Goal: Communication & Community: Connect with others

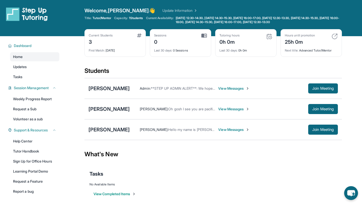
click at [227, 129] on span "View Messages" at bounding box center [233, 129] width 31 height 5
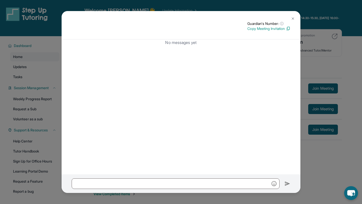
click at [293, 20] on img at bounding box center [293, 19] width 4 height 4
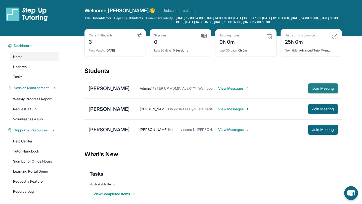
click at [320, 90] on span "Join Meeting" at bounding box center [323, 88] width 22 height 3
click at [243, 88] on span "View Messages" at bounding box center [233, 88] width 31 height 5
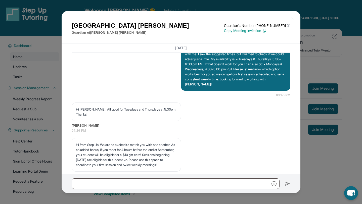
scroll to position [390, 0]
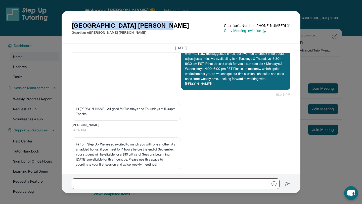
drag, startPoint x: 72, startPoint y: 25, endPoint x: 140, endPoint y: 27, distance: 67.9
click at [140, 27] on div "[PERSON_NAME] Guardian of [PERSON_NAME] Guardian's Number: [PHONE_NUMBER] ⓘ Thi…" at bounding box center [181, 28] width 219 height 14
copy h1 "[PERSON_NAME]"
click at [295, 19] on button at bounding box center [293, 19] width 10 height 10
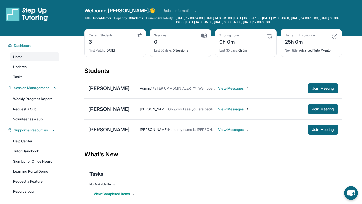
click at [221, 108] on span "View Messages" at bounding box center [233, 109] width 31 height 5
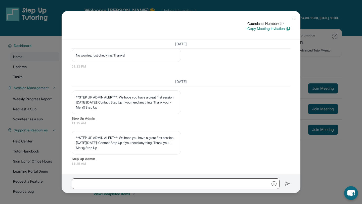
scroll to position [662, 0]
click at [292, 16] on button at bounding box center [293, 19] width 10 height 10
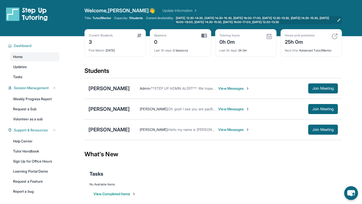
click at [298, 19] on span "[DATE] 12:30-14:30, [DATE] 14:30-15:30, [DATE] 16:00-17:00, [DATE] 12:30-13:30,…" at bounding box center [255, 20] width 159 height 8
click at [328, 89] on span "Join Meeting" at bounding box center [323, 88] width 22 height 3
click at [130, 89] on div "[PERSON_NAME]" at bounding box center [108, 88] width 41 height 7
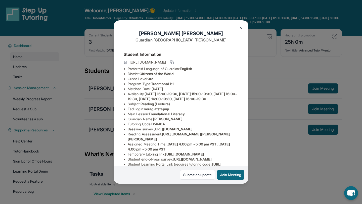
scroll to position [0, 0]
click at [239, 28] on img at bounding box center [241, 28] width 4 height 4
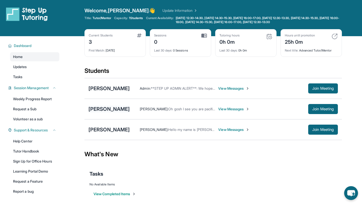
click at [106, 108] on div "[PERSON_NAME]" at bounding box center [108, 109] width 41 height 7
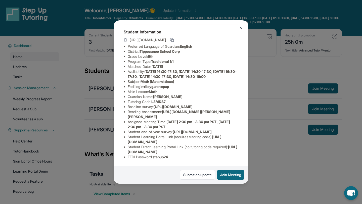
scroll to position [68, 0]
click at [242, 28] on img at bounding box center [241, 28] width 4 height 4
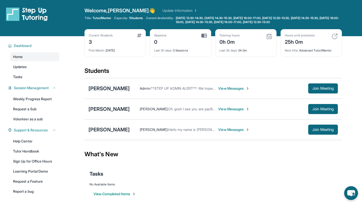
click at [109, 86] on div "[PERSON_NAME]" at bounding box center [108, 88] width 41 height 7
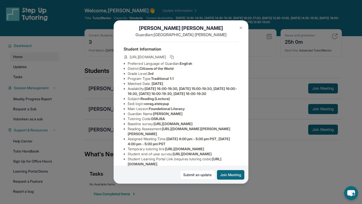
scroll to position [4, 0]
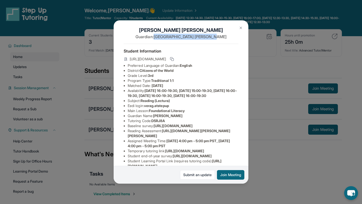
drag, startPoint x: 175, startPoint y: 37, endPoint x: 215, endPoint y: 37, distance: 40.0
click at [215, 37] on p "Guardian: [PERSON_NAME]" at bounding box center [181, 37] width 115 height 6
copy p "[PERSON_NAME]"
drag, startPoint x: 154, startPoint y: 29, endPoint x: 166, endPoint y: 29, distance: 12.8
click at [166, 29] on h1 "[PERSON_NAME]" at bounding box center [181, 30] width 115 height 7
